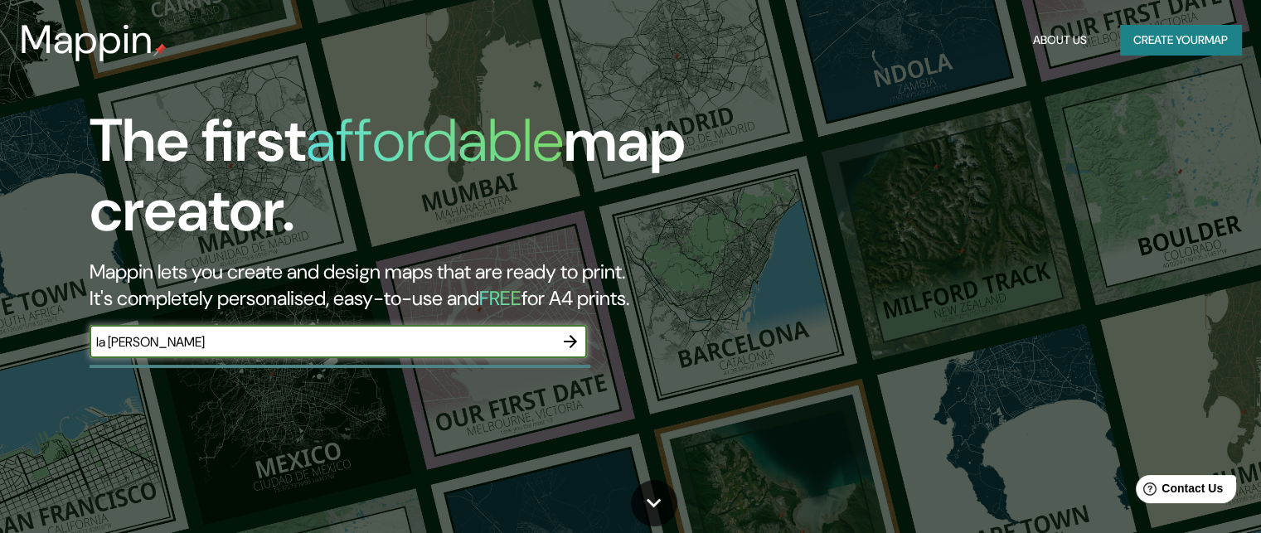
type input "la [PERSON_NAME]"
click at [569, 347] on icon "button" at bounding box center [571, 342] width 20 height 20
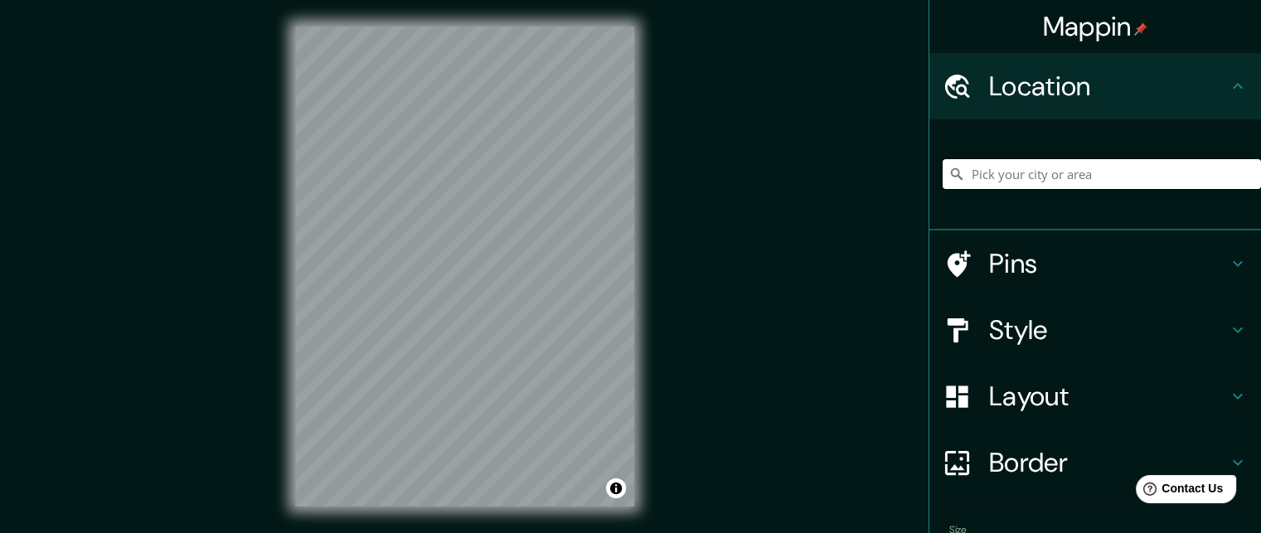
click at [1105, 171] on input "Pick your city or area" at bounding box center [1102, 174] width 318 height 30
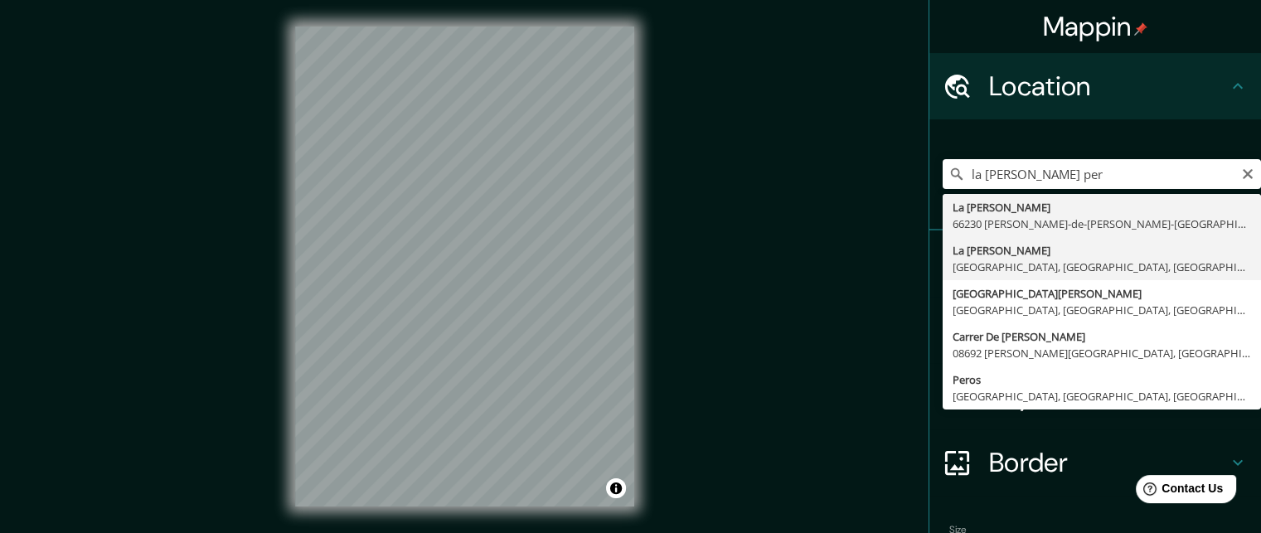
type input "La [PERSON_NAME], [GEOGRAPHIC_DATA], [GEOGRAPHIC_DATA], [GEOGRAPHIC_DATA]"
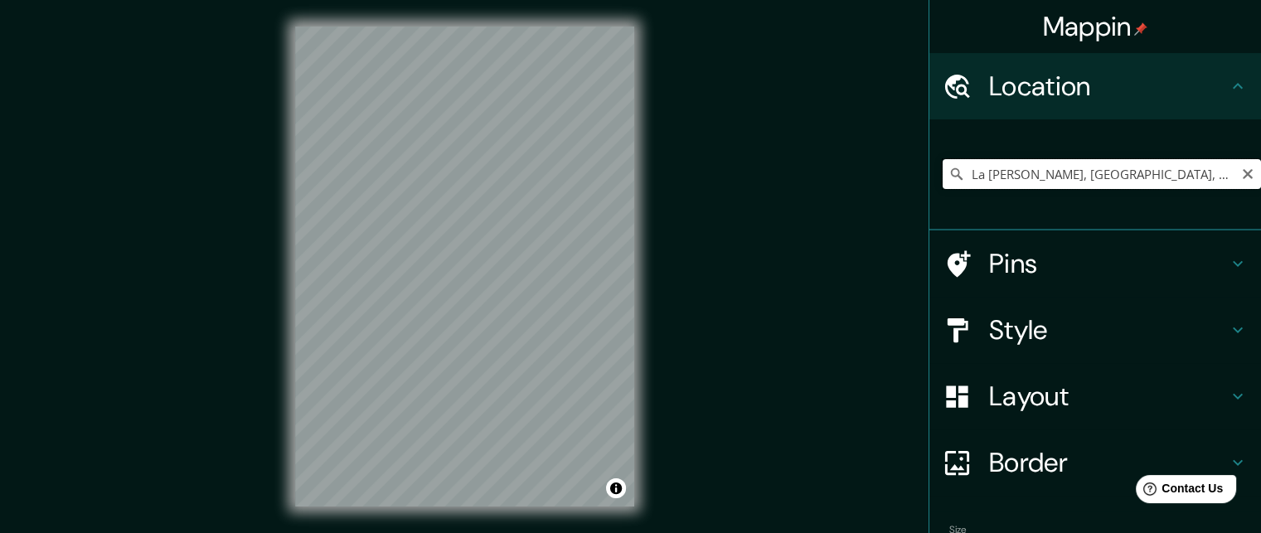
click at [1196, 170] on input "La [PERSON_NAME], [GEOGRAPHIC_DATA], [GEOGRAPHIC_DATA], [GEOGRAPHIC_DATA]" at bounding box center [1102, 174] width 318 height 30
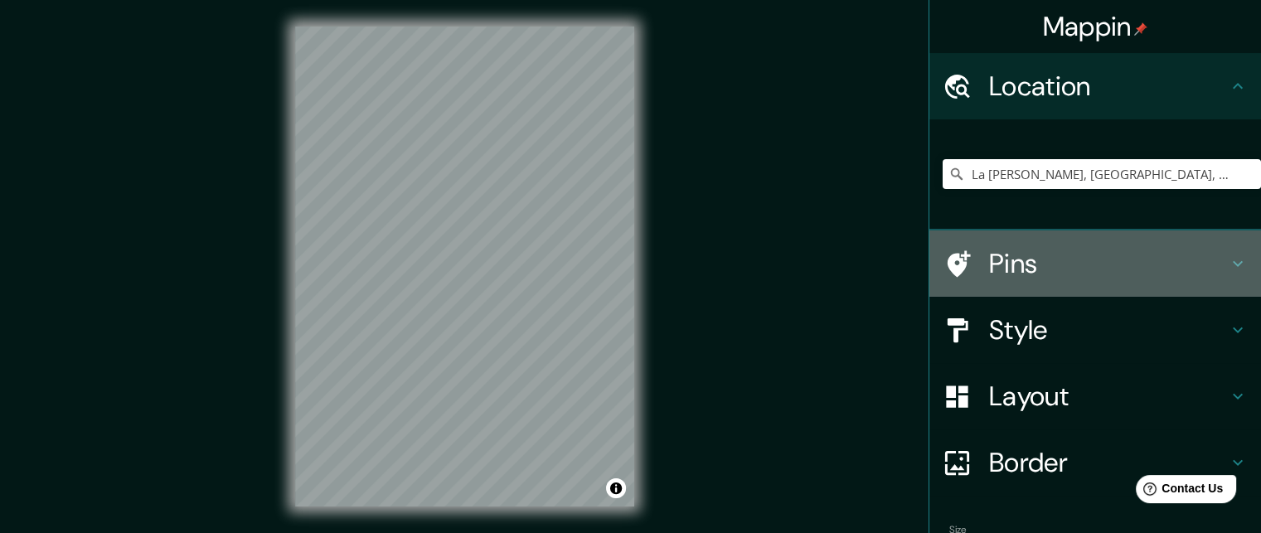
click at [1015, 263] on h4 "Pins" at bounding box center [1108, 263] width 239 height 33
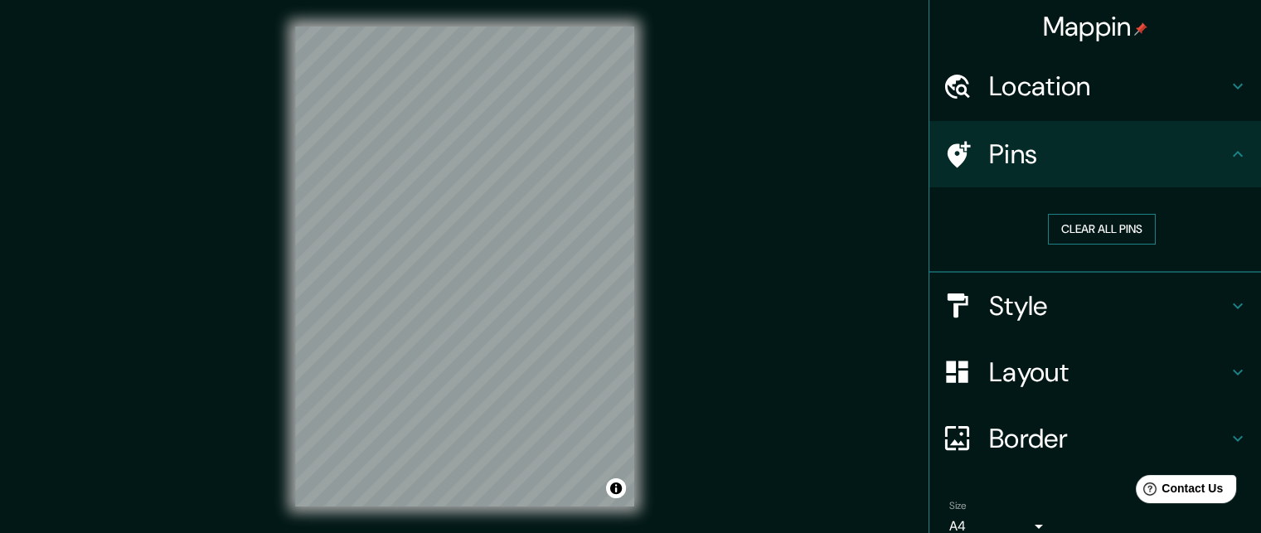
click at [1086, 223] on button "Clear all pins" at bounding box center [1102, 229] width 108 height 31
click at [1111, 232] on button "Clear all pins" at bounding box center [1102, 229] width 108 height 31
click at [430, 268] on div at bounding box center [433, 261] width 13 height 13
drag, startPoint x: 411, startPoint y: 275, endPoint x: 453, endPoint y: 273, distance: 41.5
click at [453, 273] on div at bounding box center [456, 271] width 13 height 13
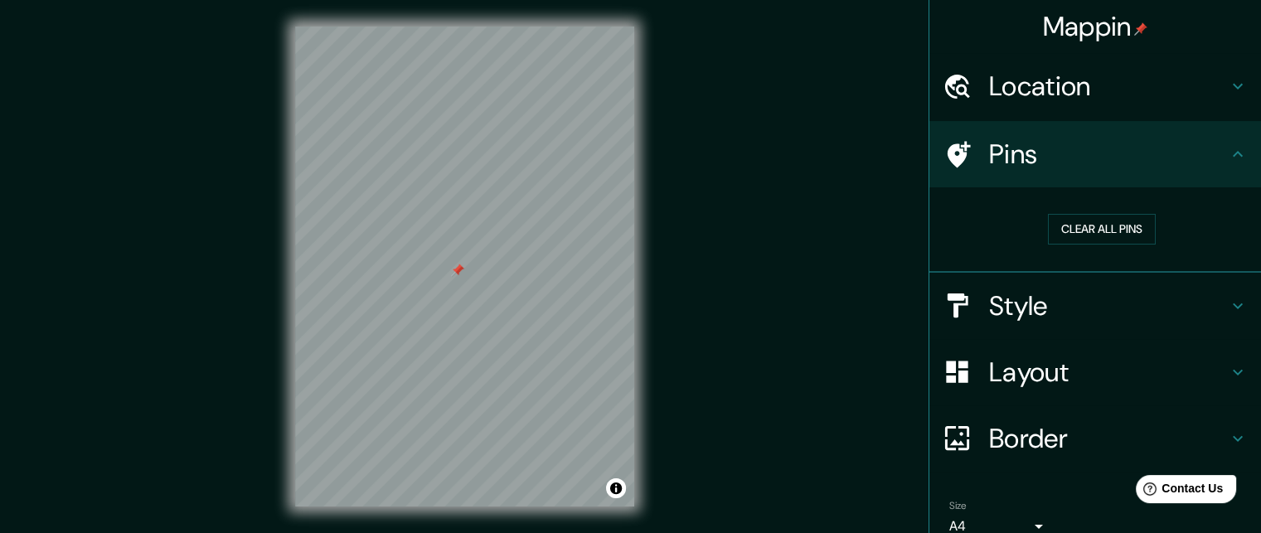
click at [454, 268] on div at bounding box center [457, 270] width 13 height 13
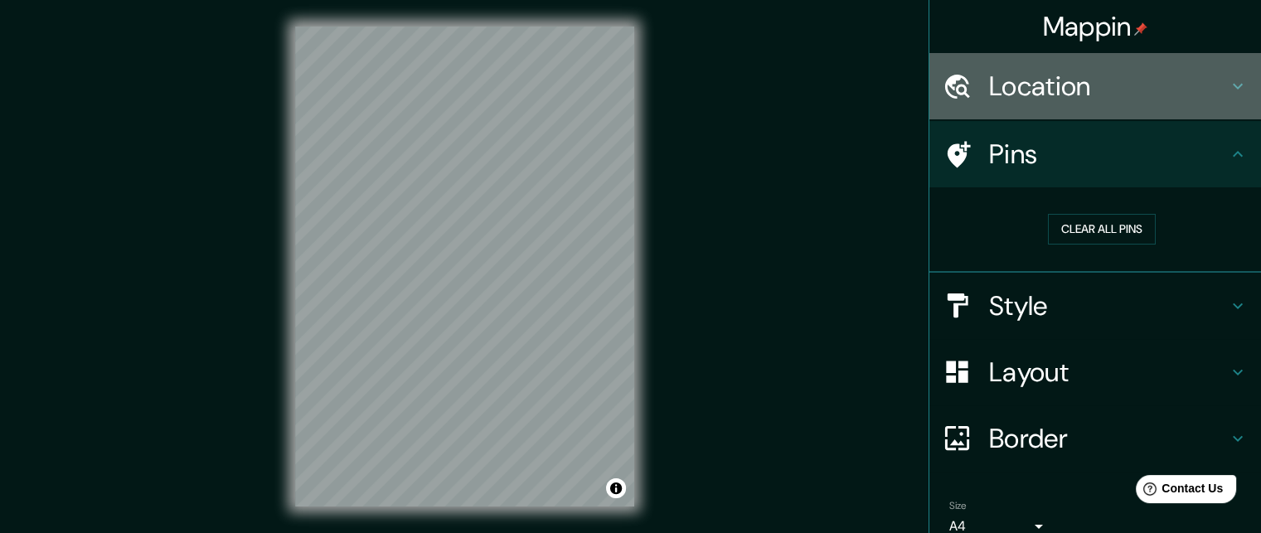
click at [1095, 75] on h4 "Location" at bounding box center [1108, 86] width 239 height 33
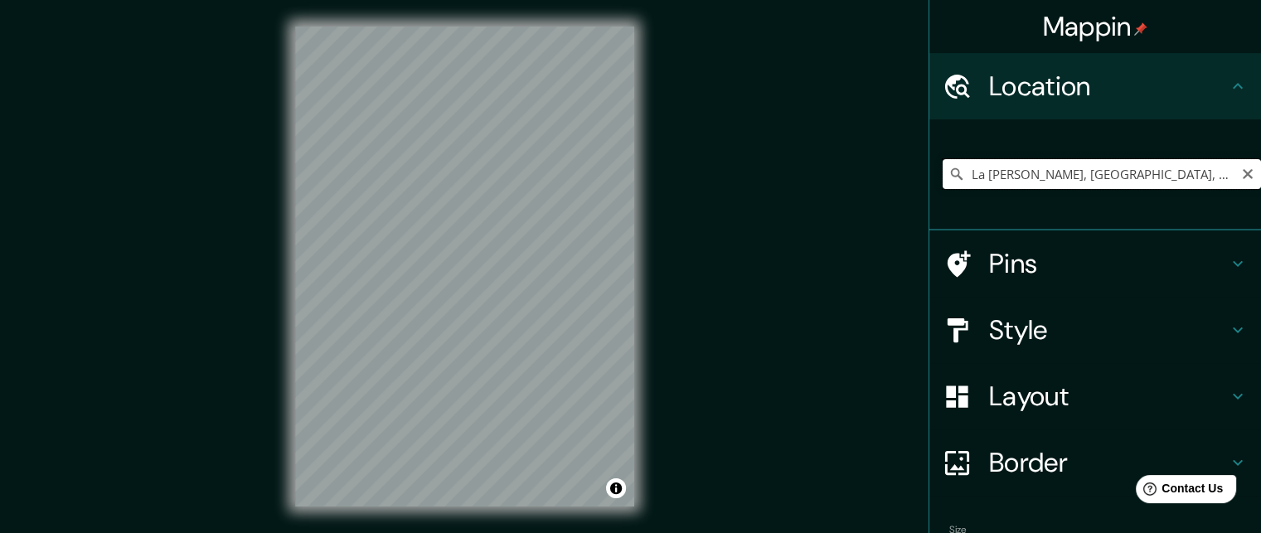
click at [1198, 175] on input "La [PERSON_NAME], [GEOGRAPHIC_DATA], [GEOGRAPHIC_DATA], [GEOGRAPHIC_DATA]" at bounding box center [1102, 174] width 318 height 30
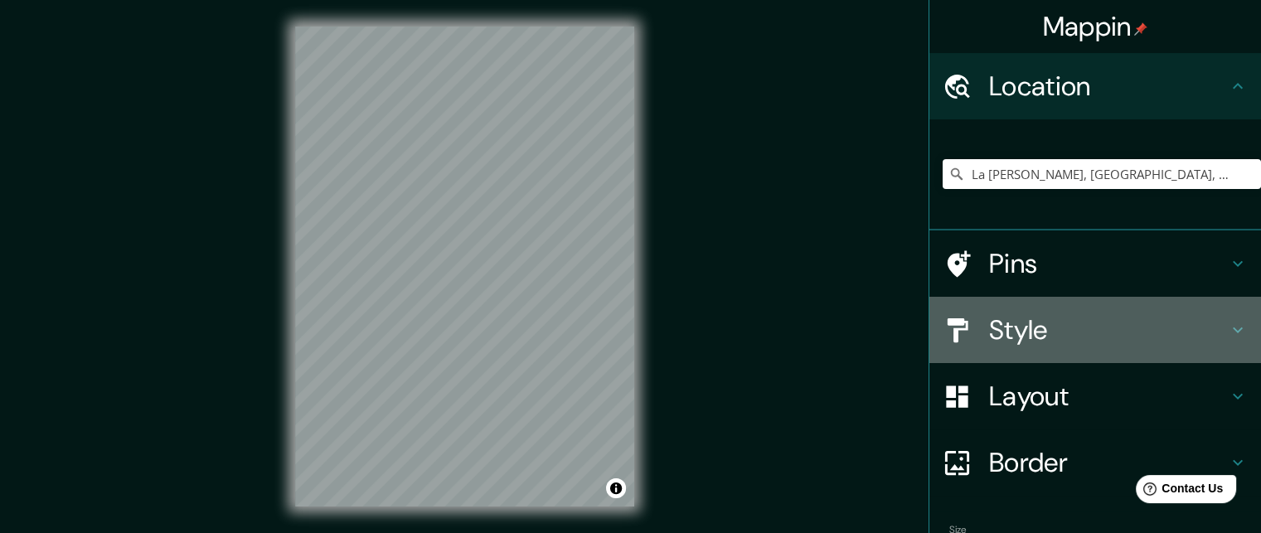
click at [1047, 338] on h4 "Style" at bounding box center [1108, 329] width 239 height 33
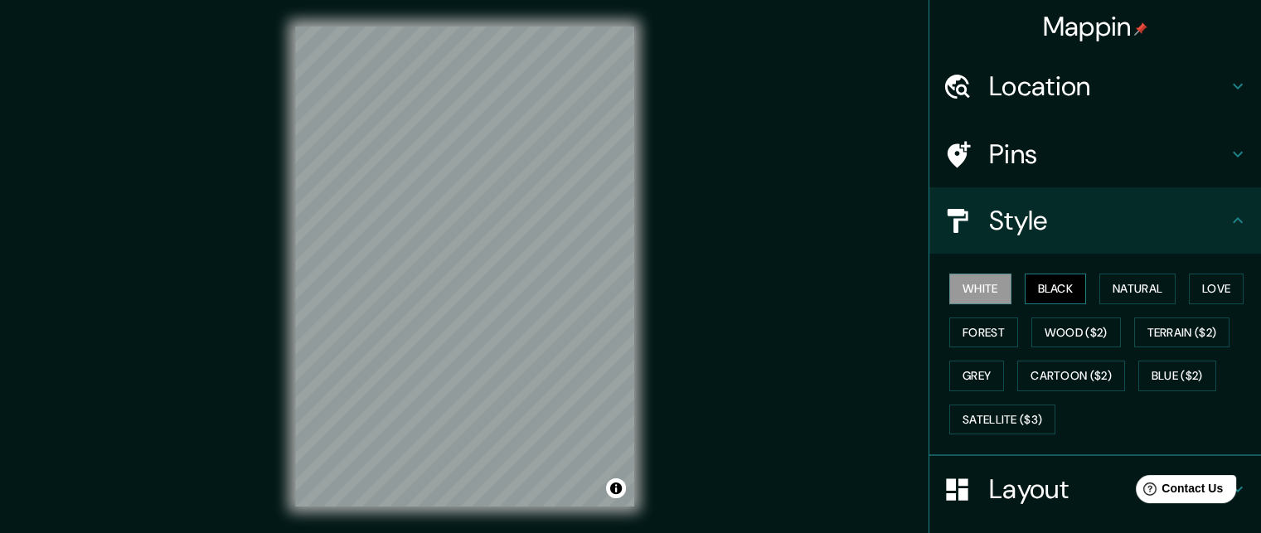
click at [1032, 290] on button "Black" at bounding box center [1056, 289] width 62 height 31
click at [1108, 292] on button "Natural" at bounding box center [1138, 289] width 76 height 31
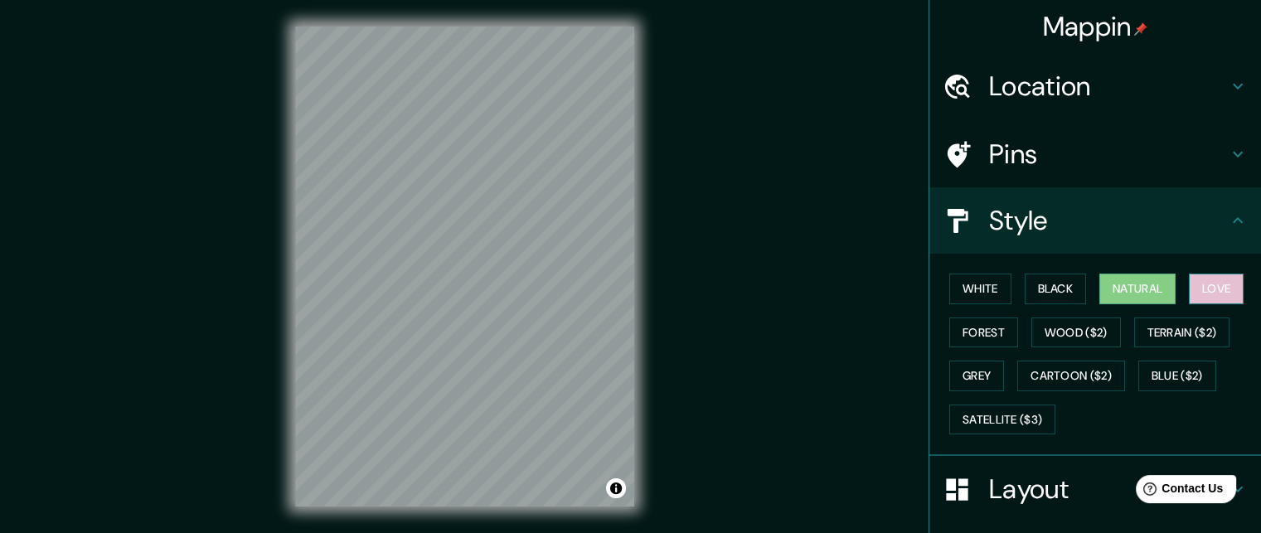
click at [1212, 286] on button "Love" at bounding box center [1216, 289] width 55 height 31
click at [955, 333] on button "Forest" at bounding box center [983, 333] width 69 height 31
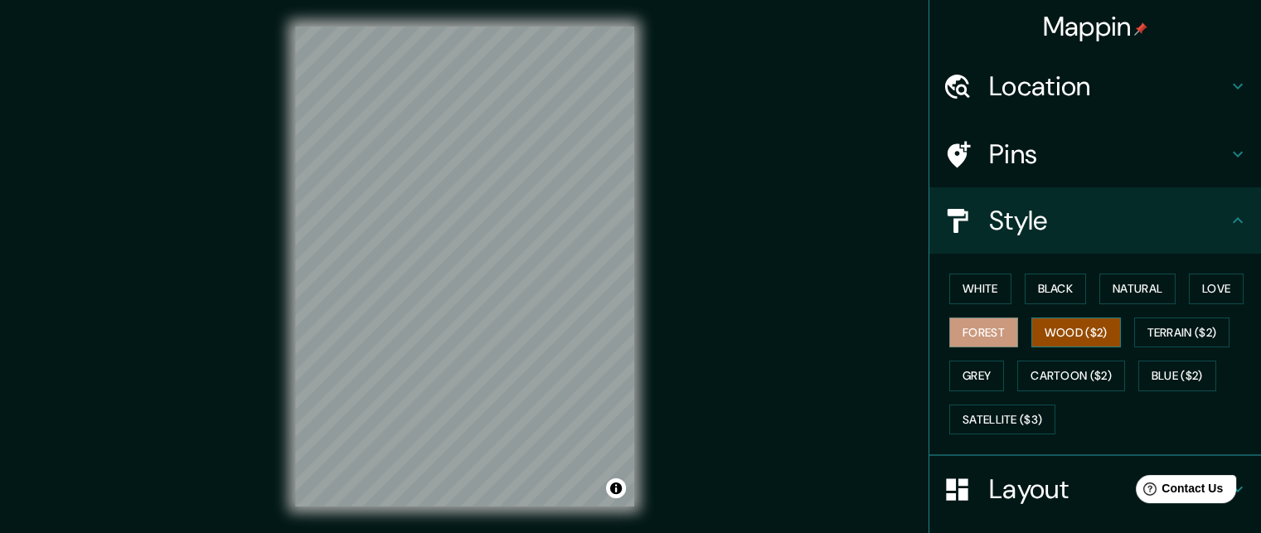
click at [1065, 336] on button "Wood ($2)" at bounding box center [1077, 333] width 90 height 31
click at [1152, 328] on button "Terrain ($2)" at bounding box center [1182, 333] width 96 height 31
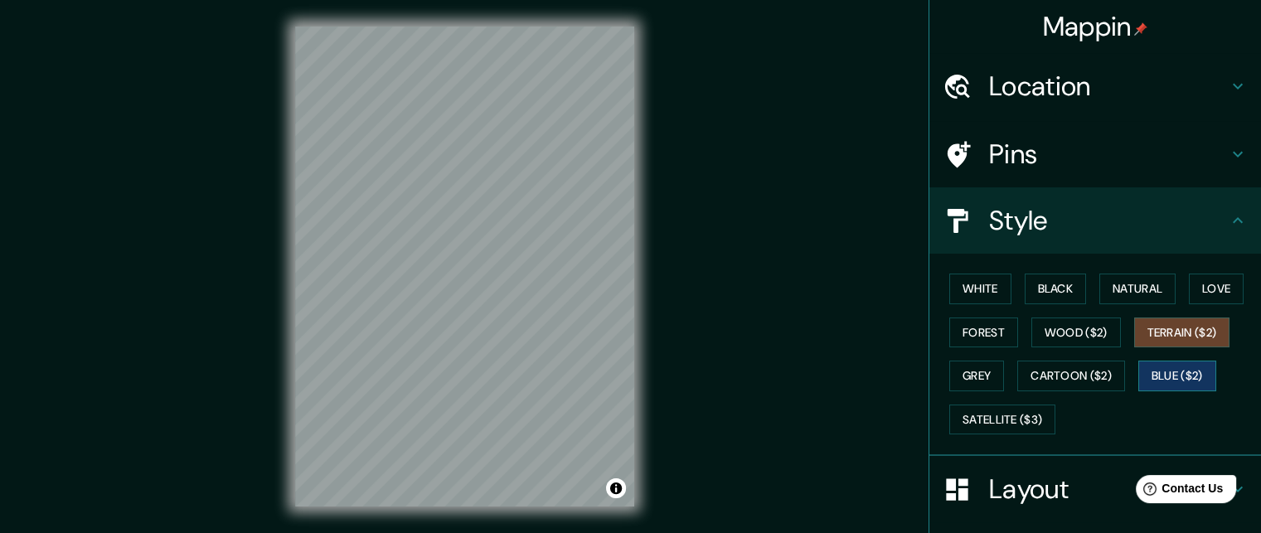
click at [1182, 372] on button "Blue ($2)" at bounding box center [1178, 376] width 78 height 31
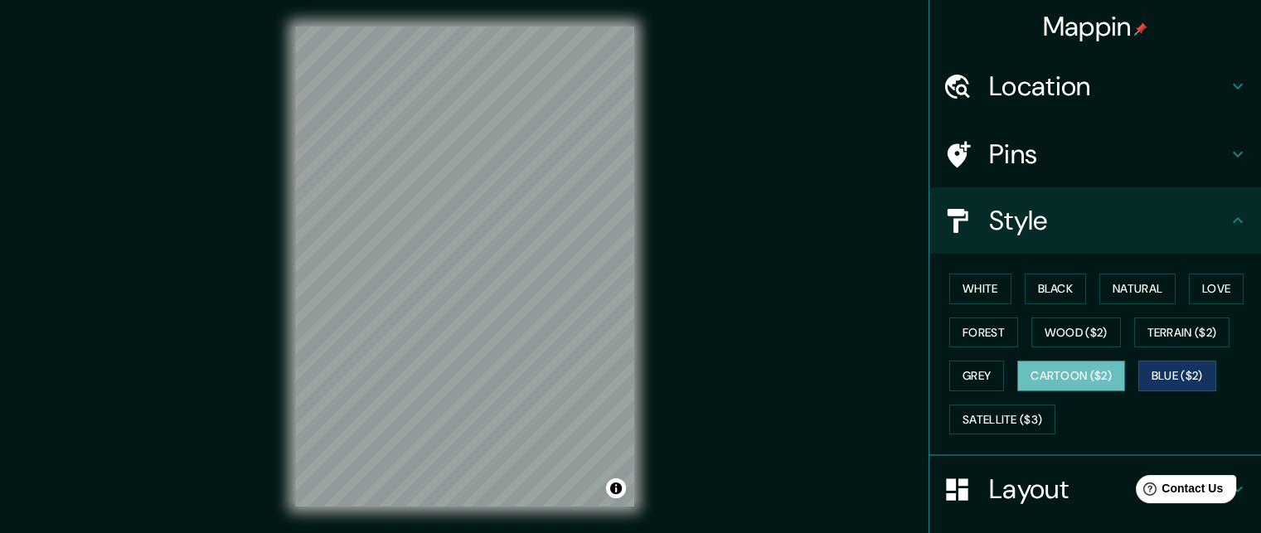
click at [1025, 381] on button "Cartoon ($2)" at bounding box center [1071, 376] width 108 height 31
click at [949, 375] on button "Grey" at bounding box center [976, 376] width 55 height 31
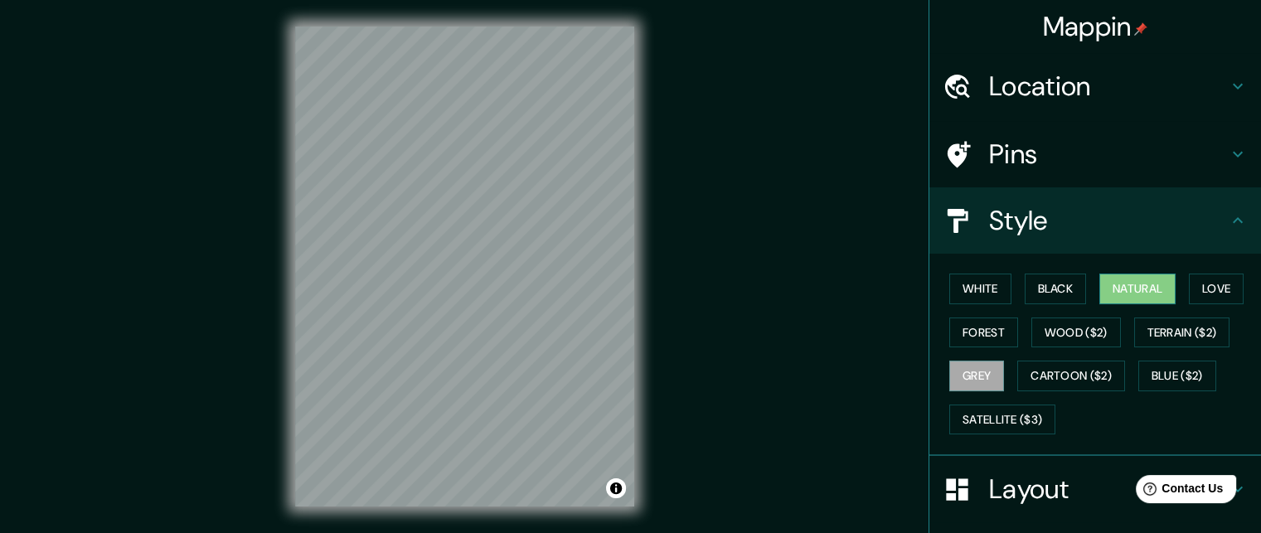
click at [1134, 297] on button "Natural" at bounding box center [1138, 289] width 76 height 31
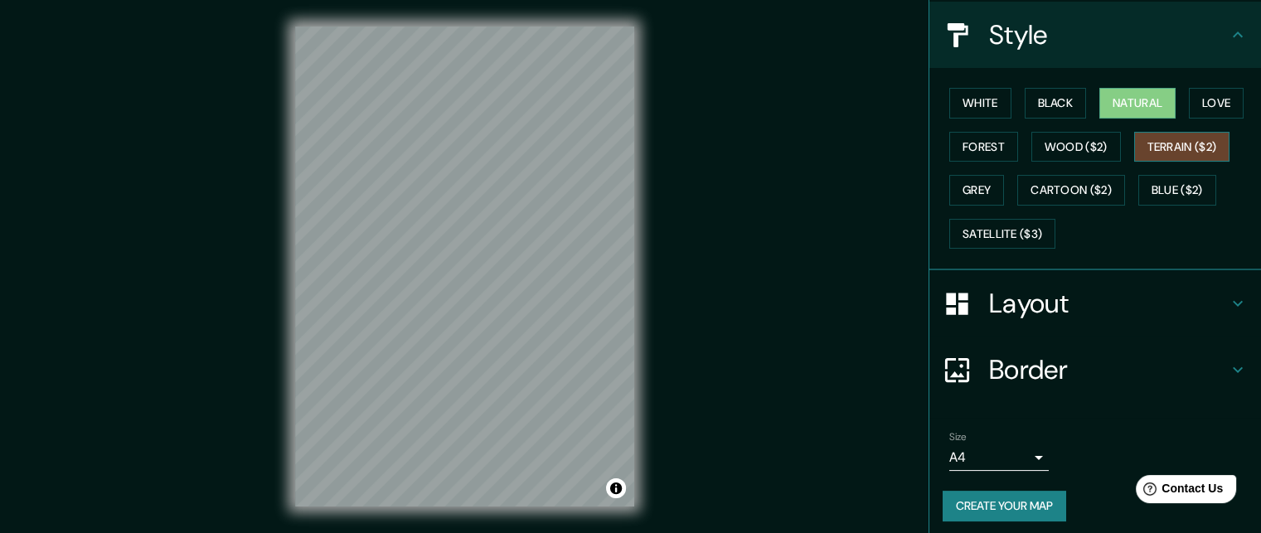
scroll to position [191, 0]
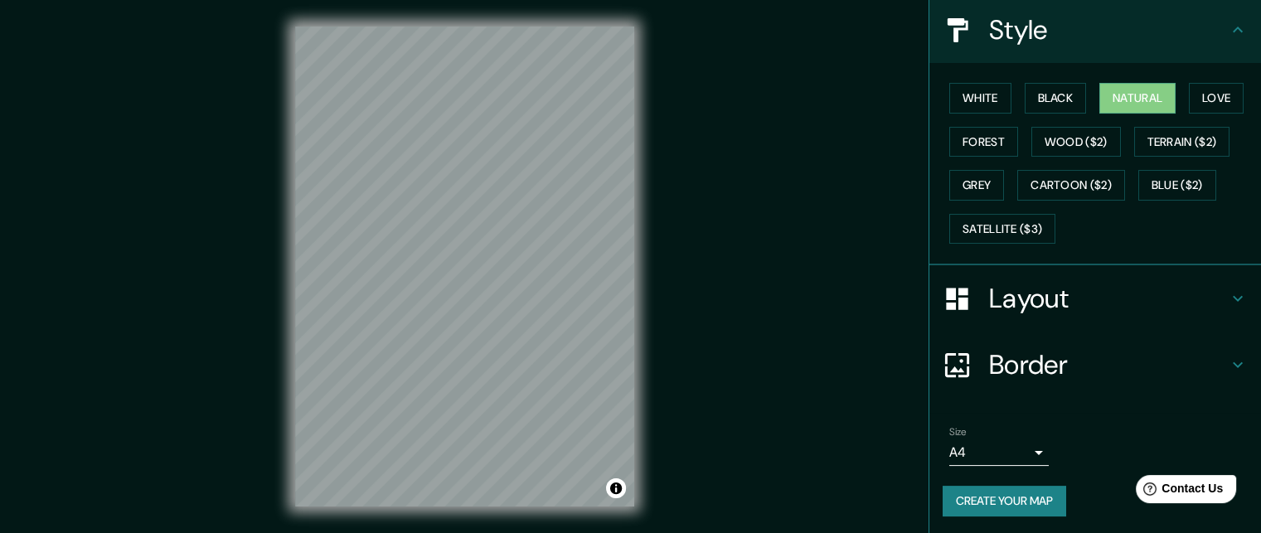
click at [1043, 297] on h4 "Layout" at bounding box center [1108, 298] width 239 height 33
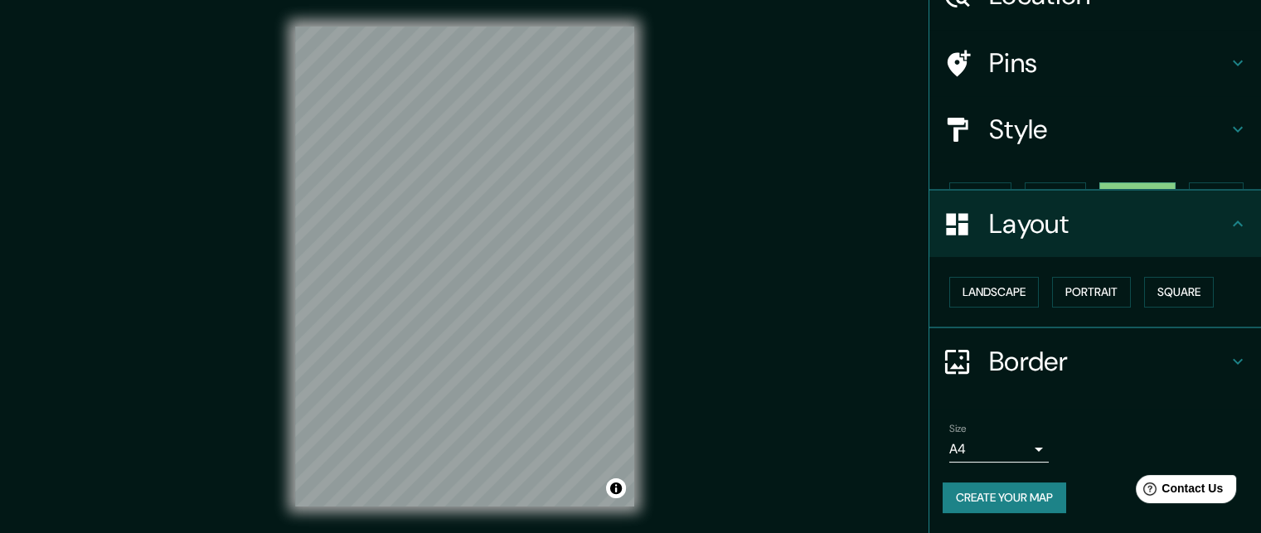
scroll to position [61, 0]
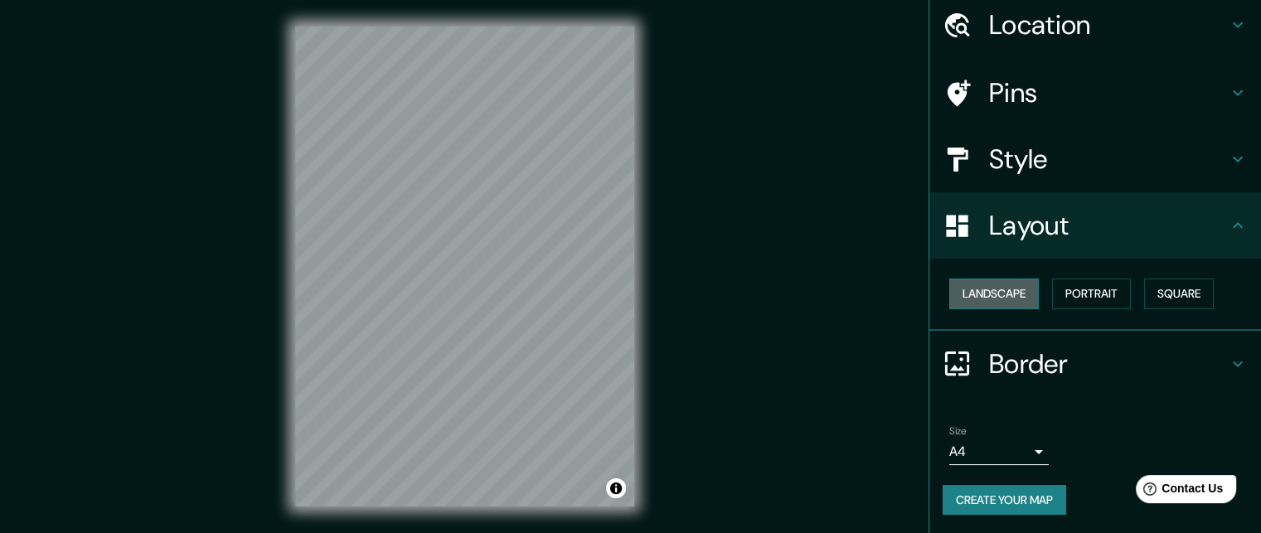
click at [1011, 291] on button "Landscape" at bounding box center [994, 294] width 90 height 31
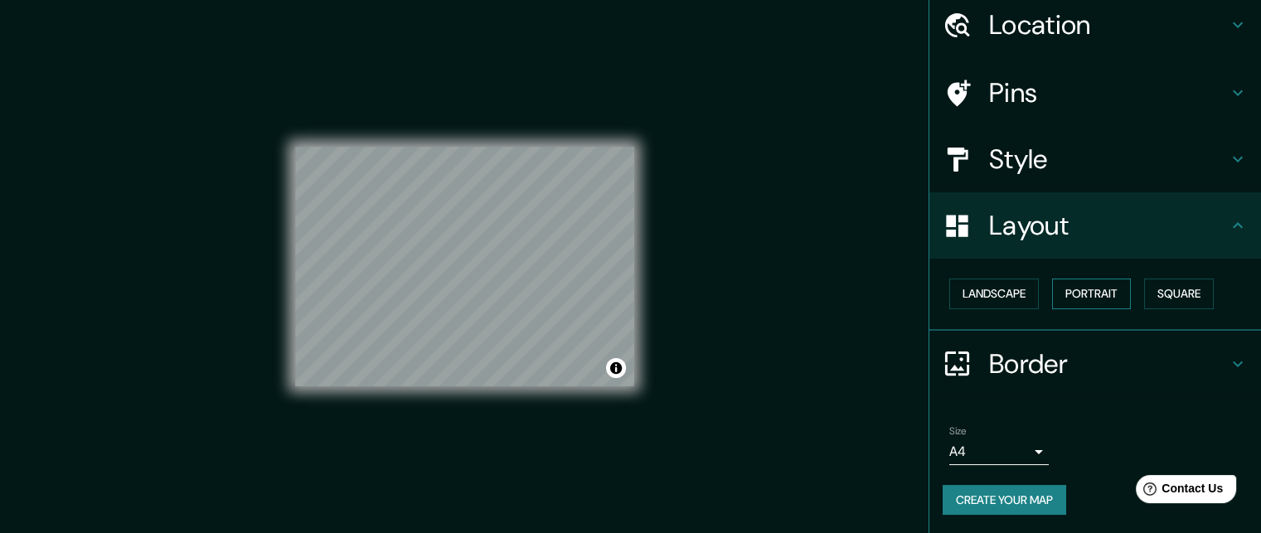
click at [1065, 288] on button "Portrait" at bounding box center [1091, 294] width 79 height 31
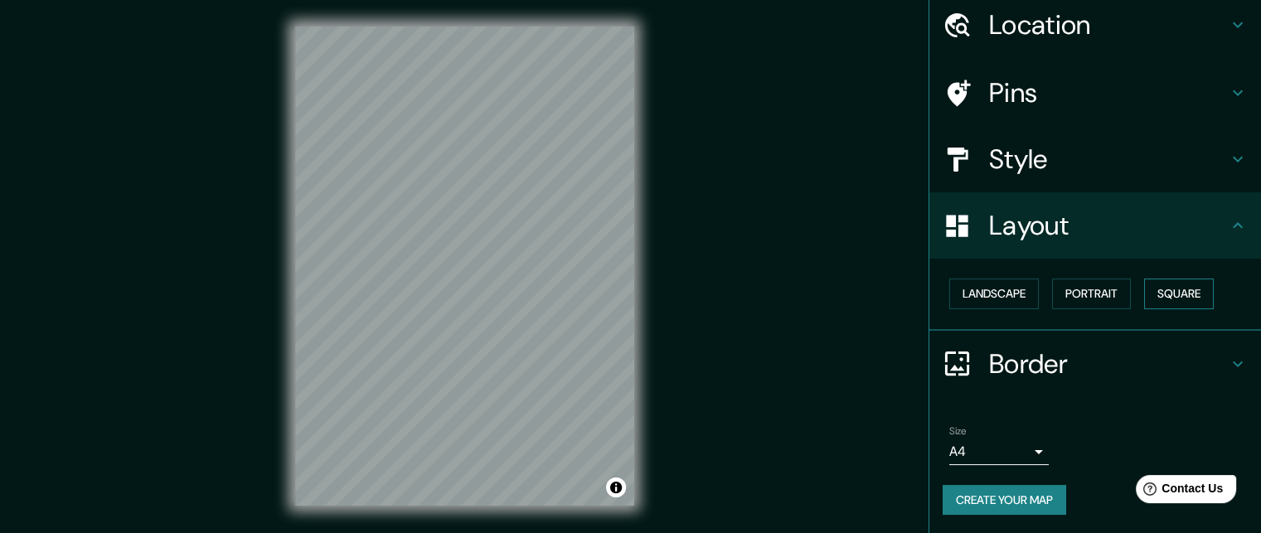
click at [1171, 289] on button "Square" at bounding box center [1179, 294] width 70 height 31
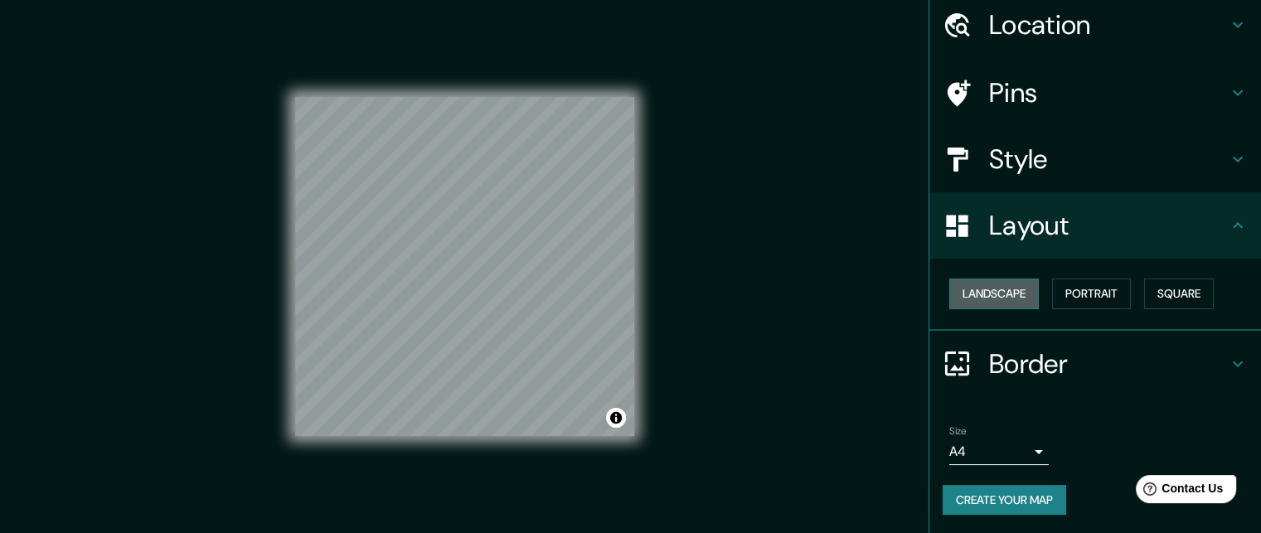
click at [988, 288] on button "Landscape" at bounding box center [994, 294] width 90 height 31
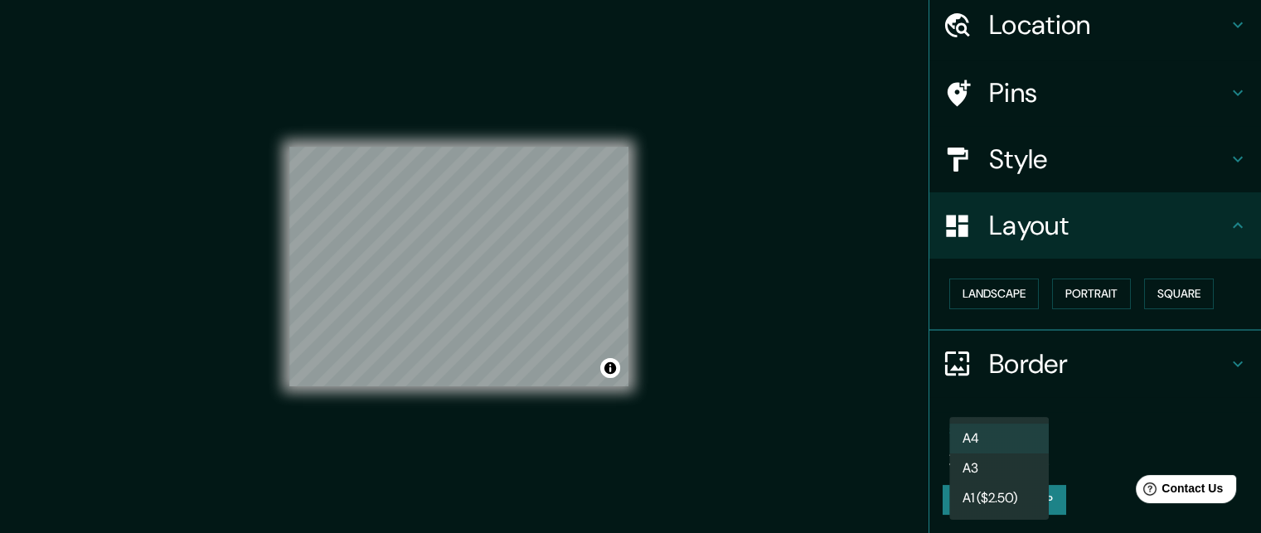
click at [1022, 444] on body "Mappin Location [GEOGRAPHIC_DATA][PERSON_NAME], [GEOGRAPHIC_DATA], [GEOGRAPHIC_…" at bounding box center [630, 266] width 1261 height 533
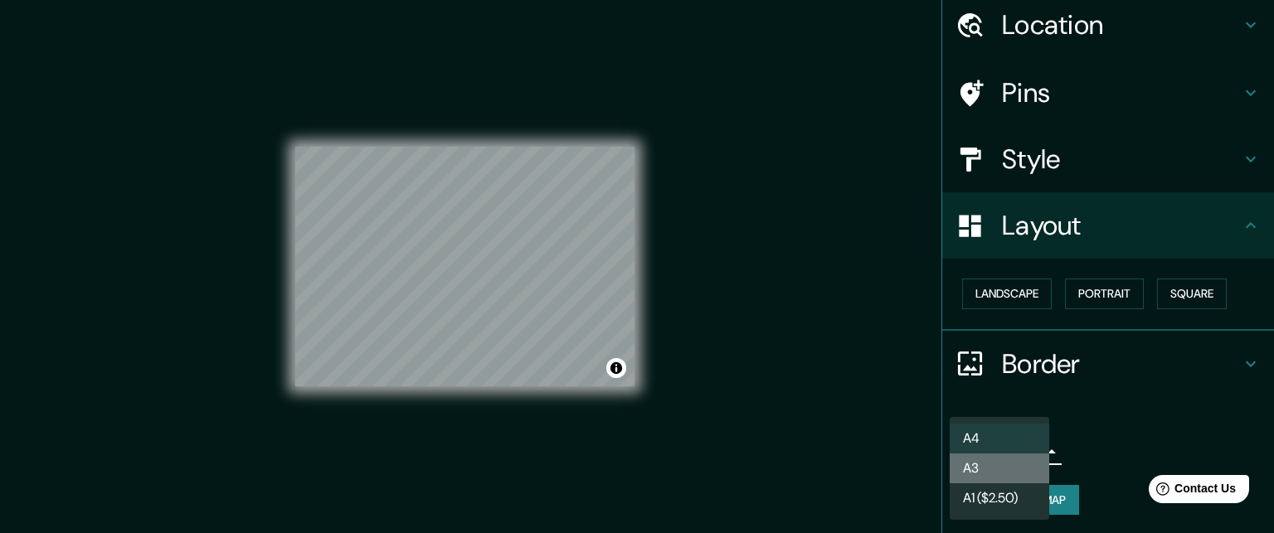
click at [999, 478] on li "A3" at bounding box center [999, 469] width 100 height 30
type input "a4"
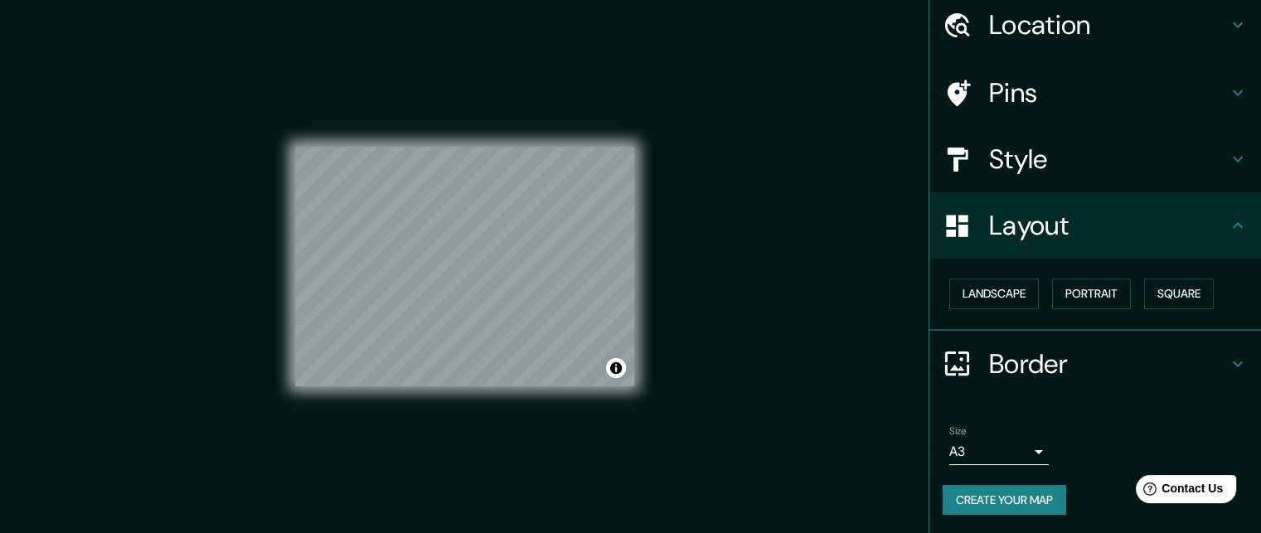
scroll to position [27, 0]
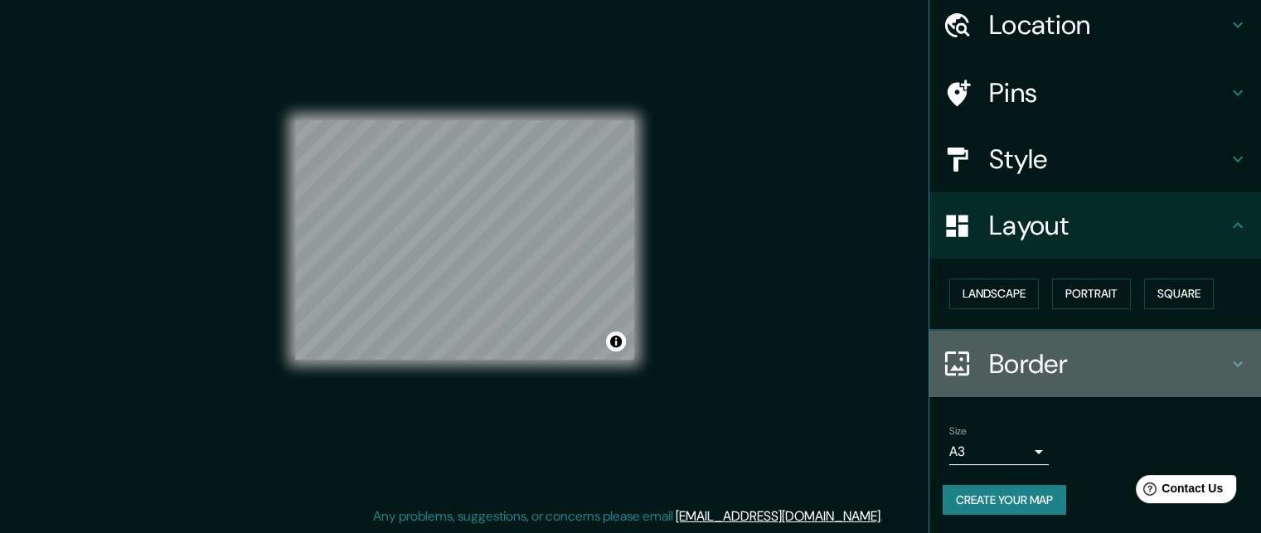
click at [1228, 354] on icon at bounding box center [1238, 364] width 20 height 20
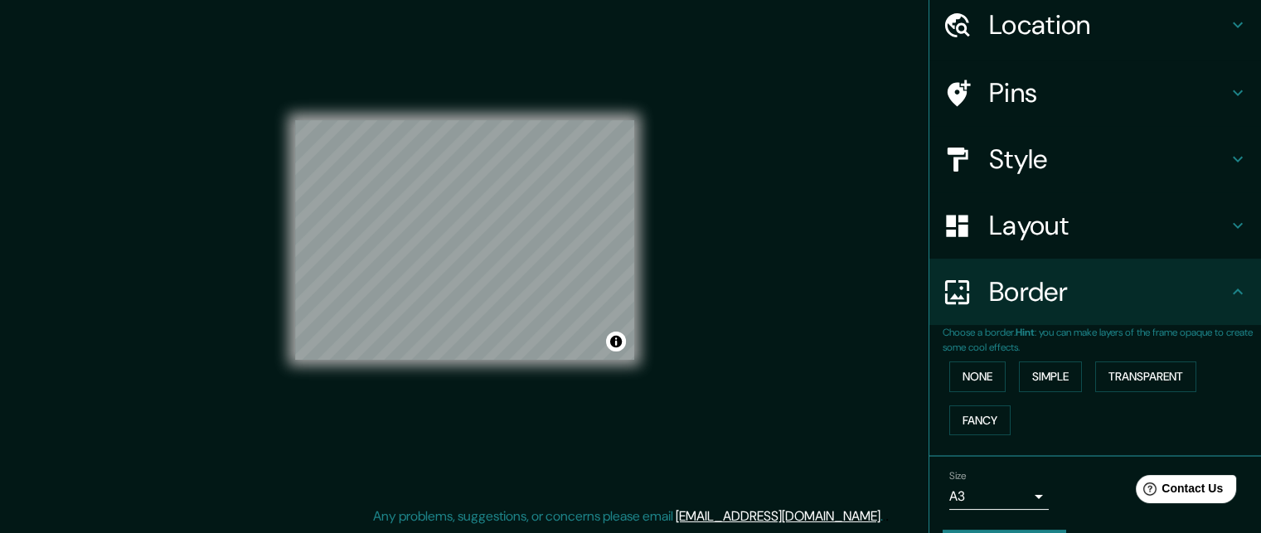
scroll to position [106, 0]
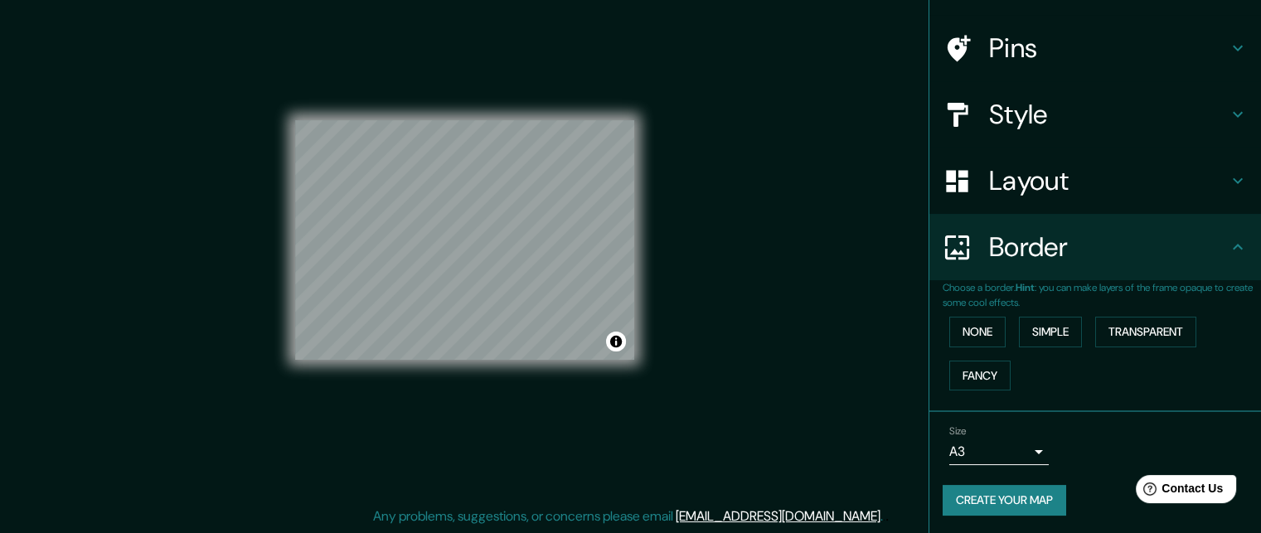
click at [1010, 498] on button "Create your map" at bounding box center [1005, 500] width 124 height 31
